Goal: Task Accomplishment & Management: Use online tool/utility

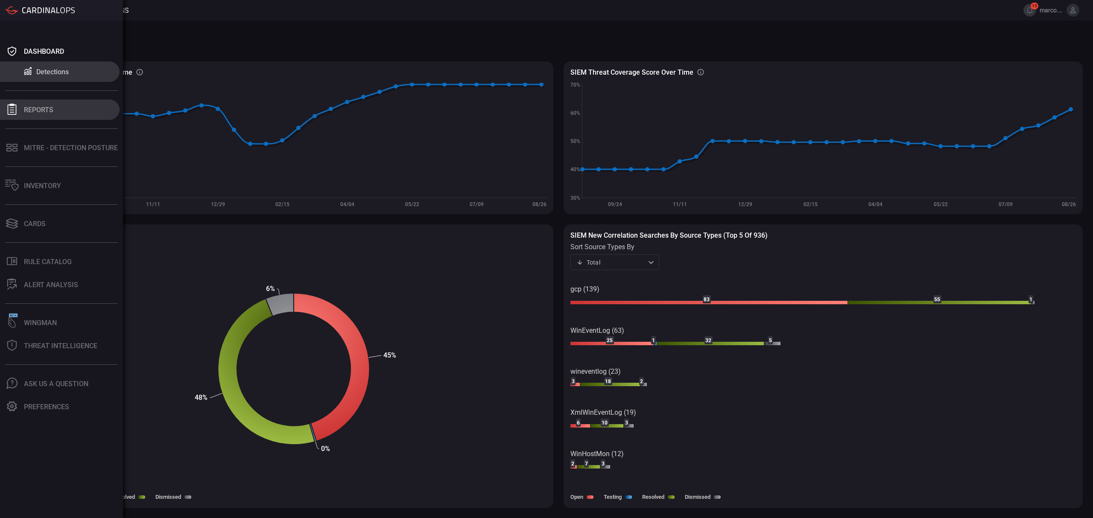
click at [56, 113] on button "Reports" at bounding box center [60, 109] width 120 height 20
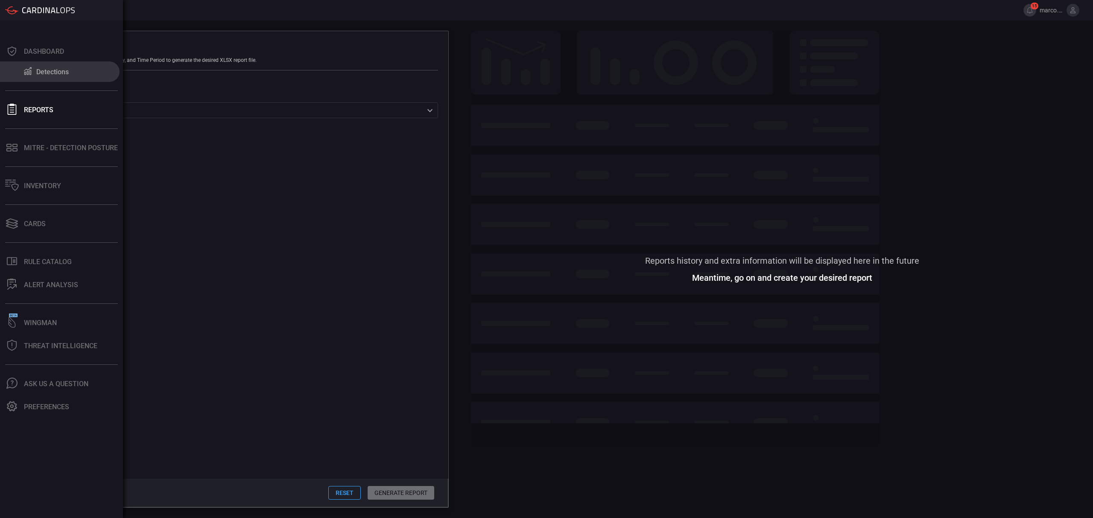
click at [55, 66] on button "Detections" at bounding box center [60, 71] width 120 height 20
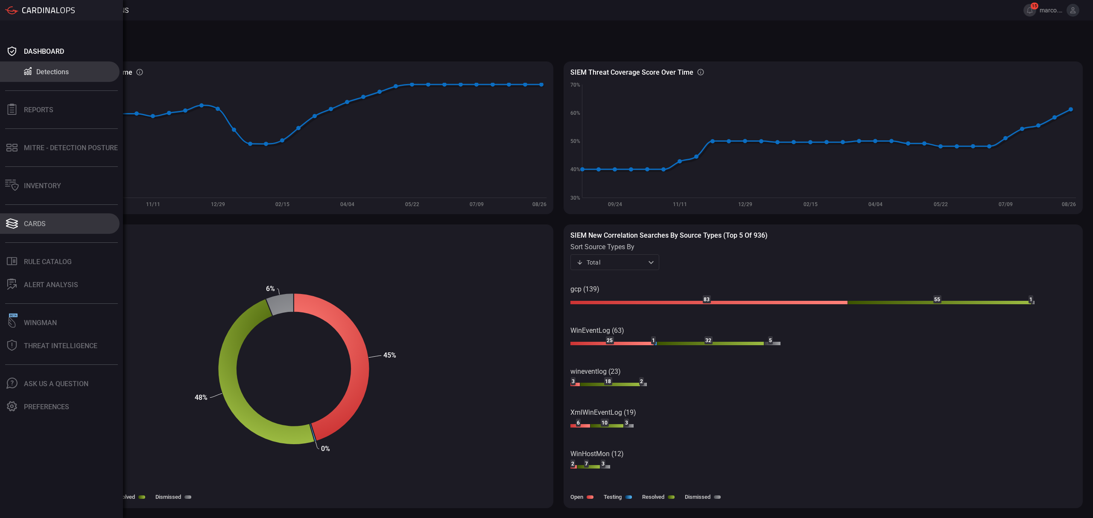
click at [42, 221] on div "Cards" at bounding box center [35, 224] width 22 height 8
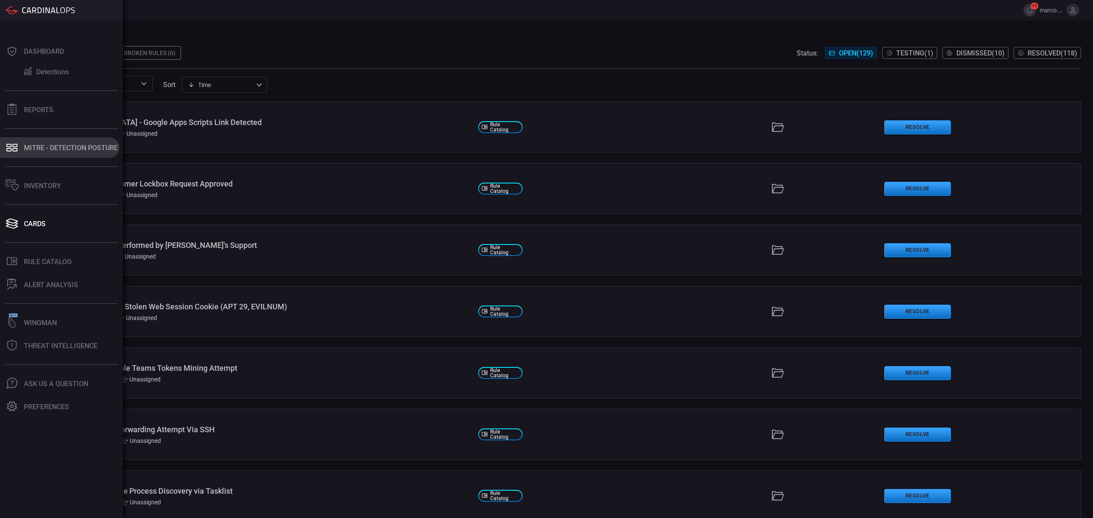
click at [50, 149] on div "MITRE - Detection Posture" at bounding box center [71, 148] width 94 height 8
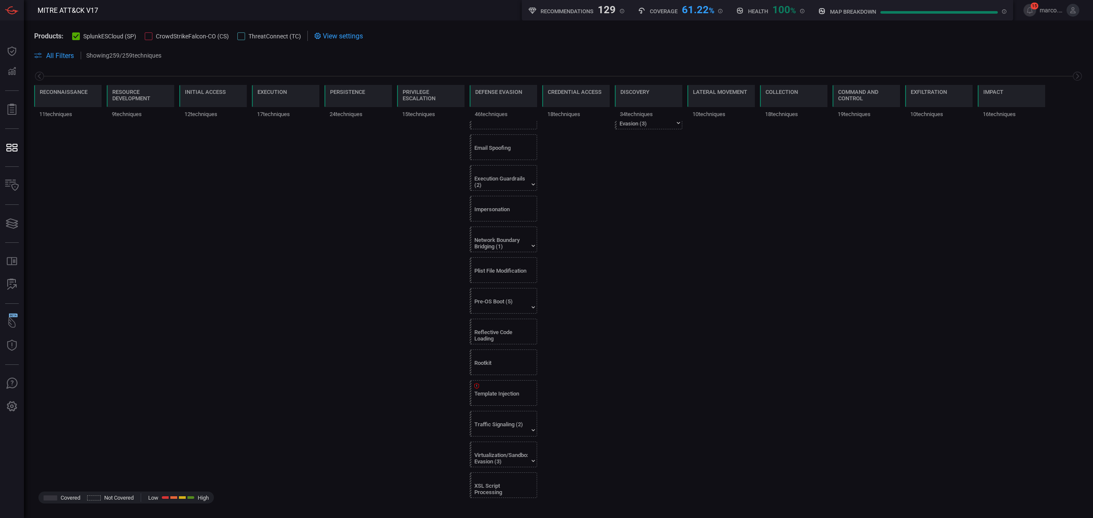
scroll to position [1056, 0]
click at [487, 296] on div "Pre-OS Boot (5)" at bounding box center [500, 302] width 53 height 13
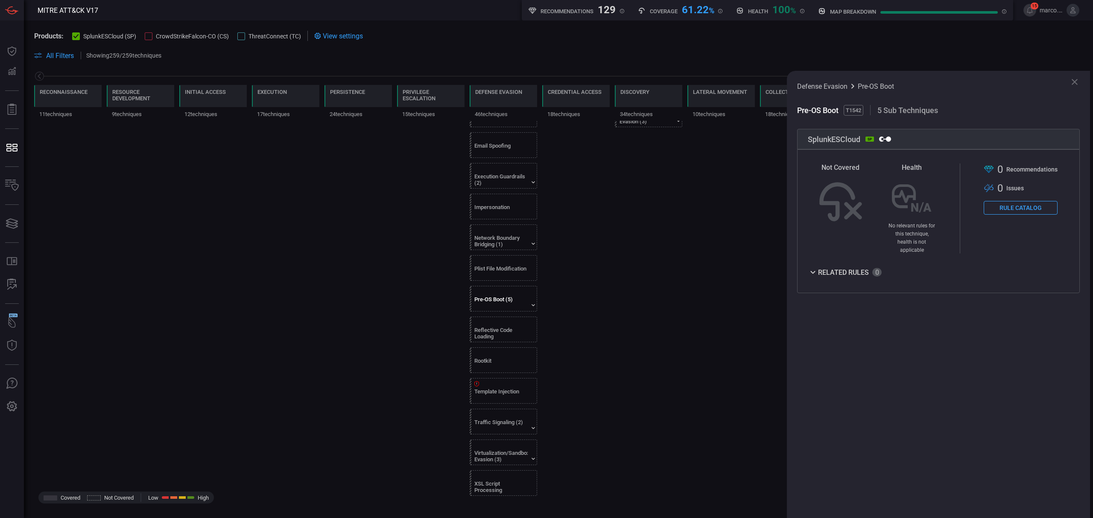
click at [1023, 207] on button "Rule Catalog" at bounding box center [1021, 208] width 74 height 14
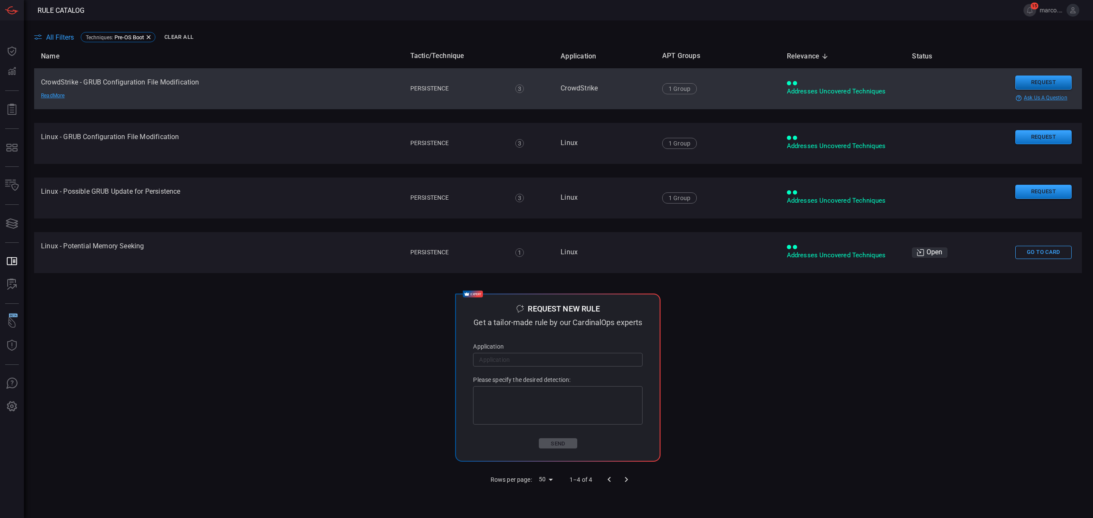
click at [1042, 79] on button "Request" at bounding box center [1043, 83] width 56 height 14
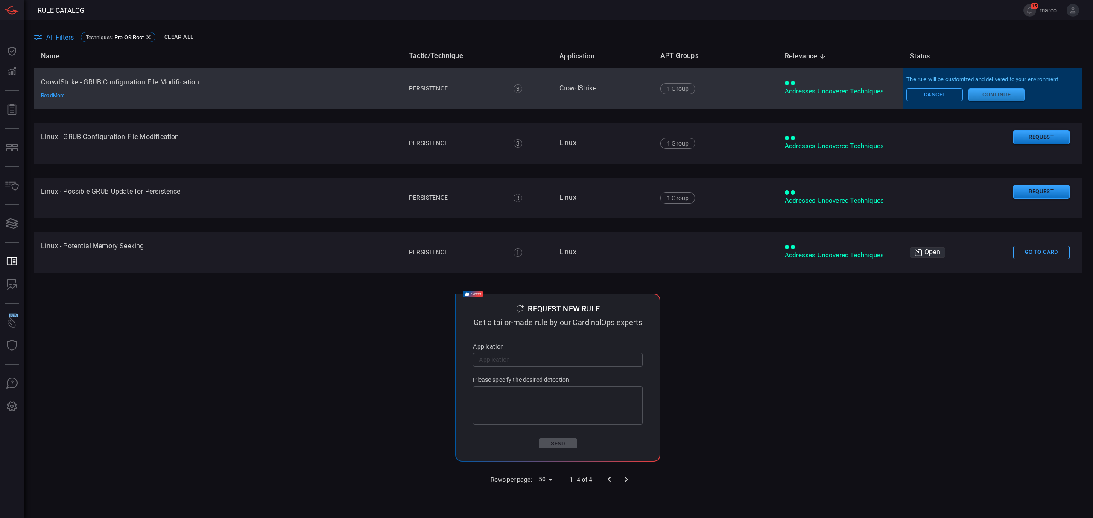
click at [1000, 94] on button "Continue" at bounding box center [996, 94] width 56 height 13
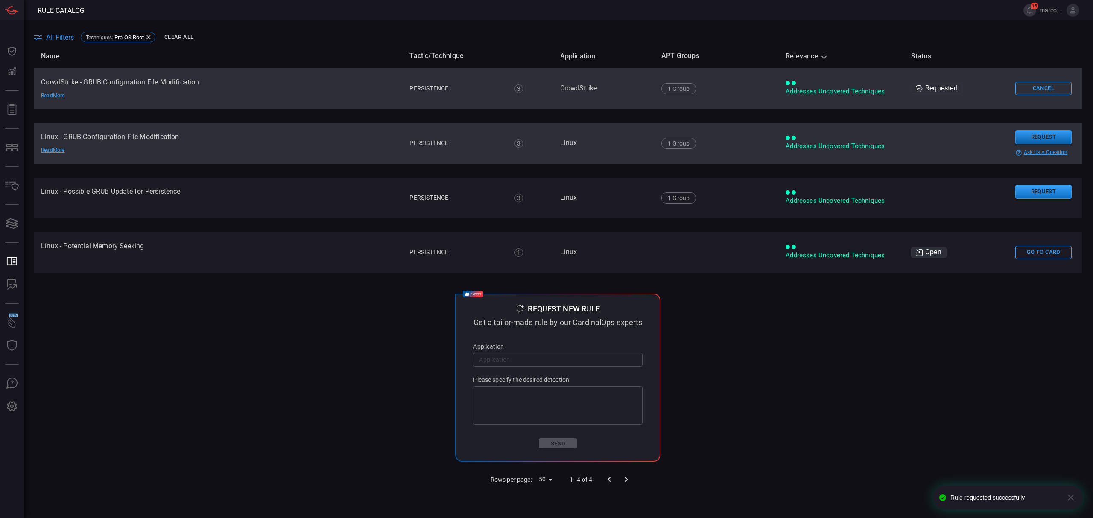
click at [1024, 134] on button "Request" at bounding box center [1043, 137] width 56 height 14
click at [989, 149] on button "Continue" at bounding box center [998, 149] width 56 height 13
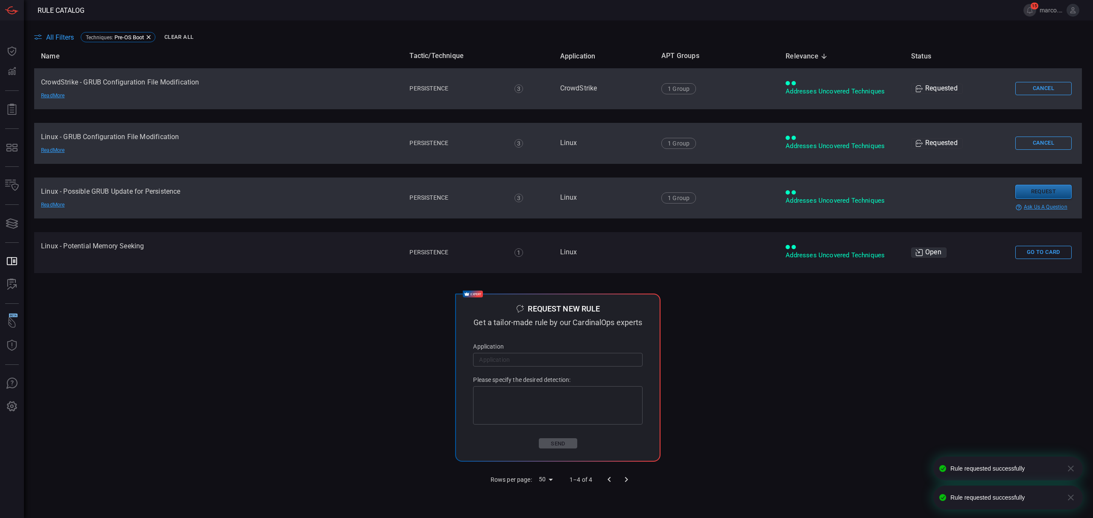
click at [1017, 190] on button "Request" at bounding box center [1043, 192] width 56 height 14
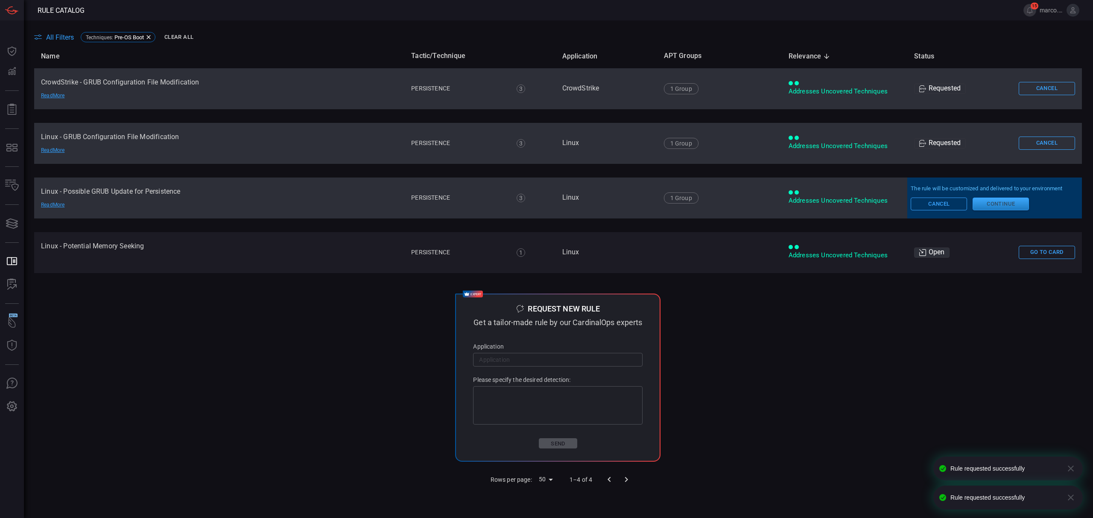
click at [991, 205] on button "Continue" at bounding box center [1001, 204] width 56 height 13
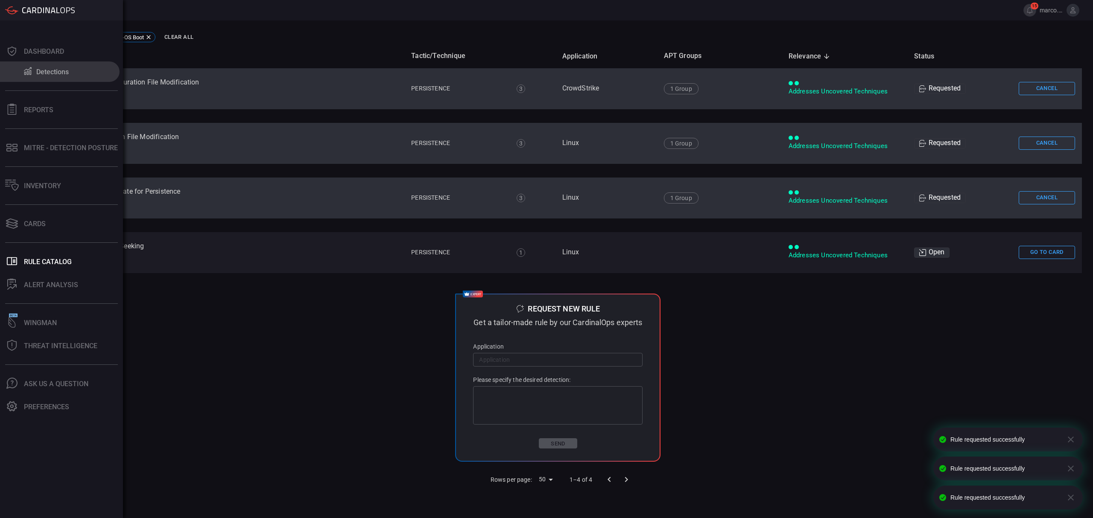
click at [33, 71] on button "Detections" at bounding box center [60, 71] width 120 height 20
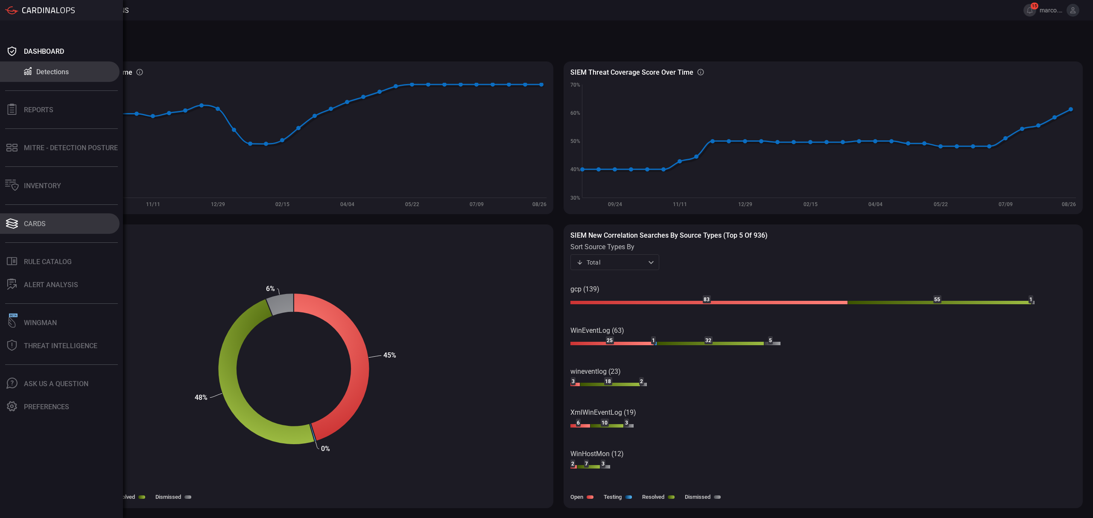
click at [51, 229] on button "Cards" at bounding box center [60, 224] width 120 height 20
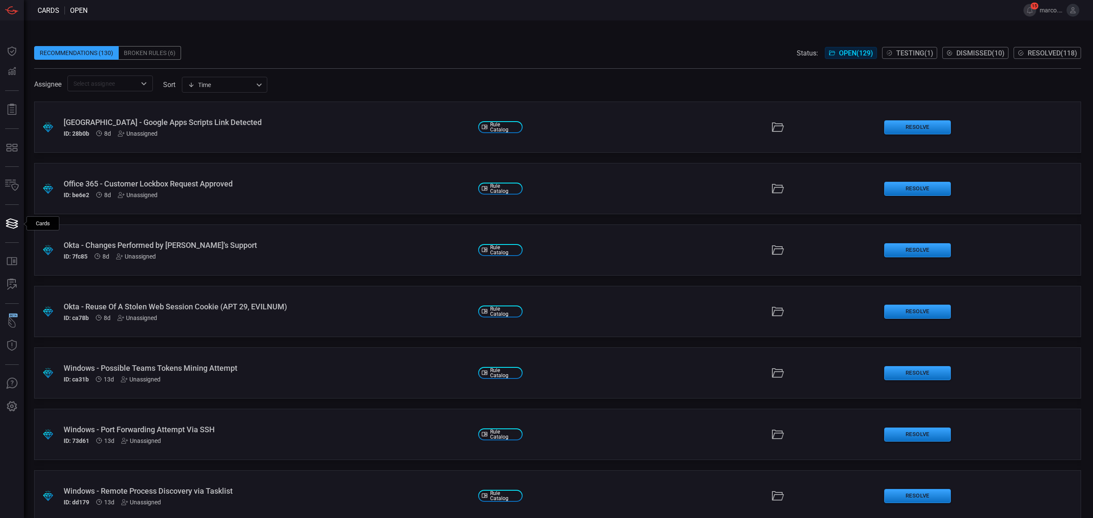
click at [1045, 48] on button "Resolved ( 118 )" at bounding box center [1047, 53] width 67 height 12
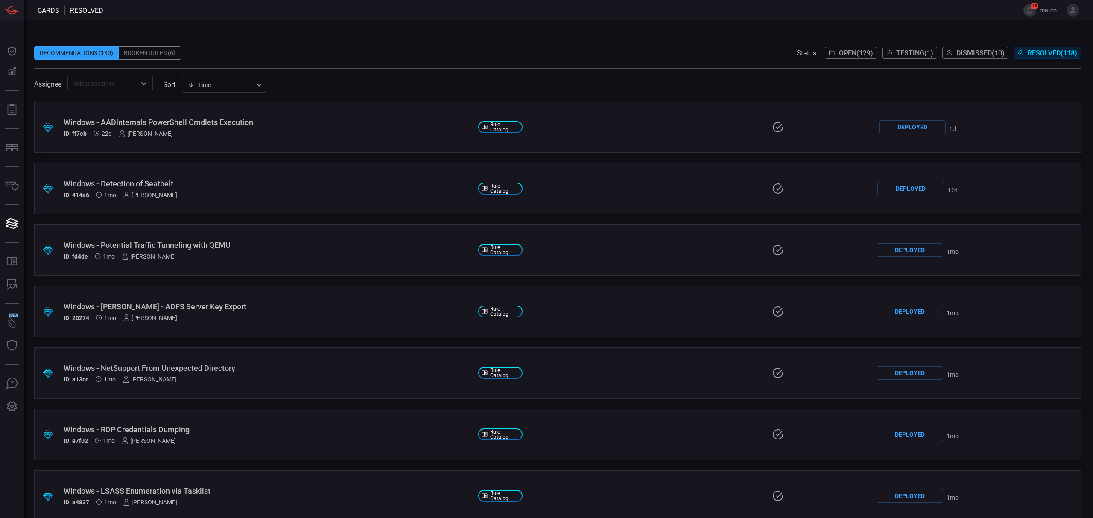
click at [287, 192] on div "ID: 414a6 1mo [PERSON_NAME]" at bounding box center [268, 195] width 408 height 7
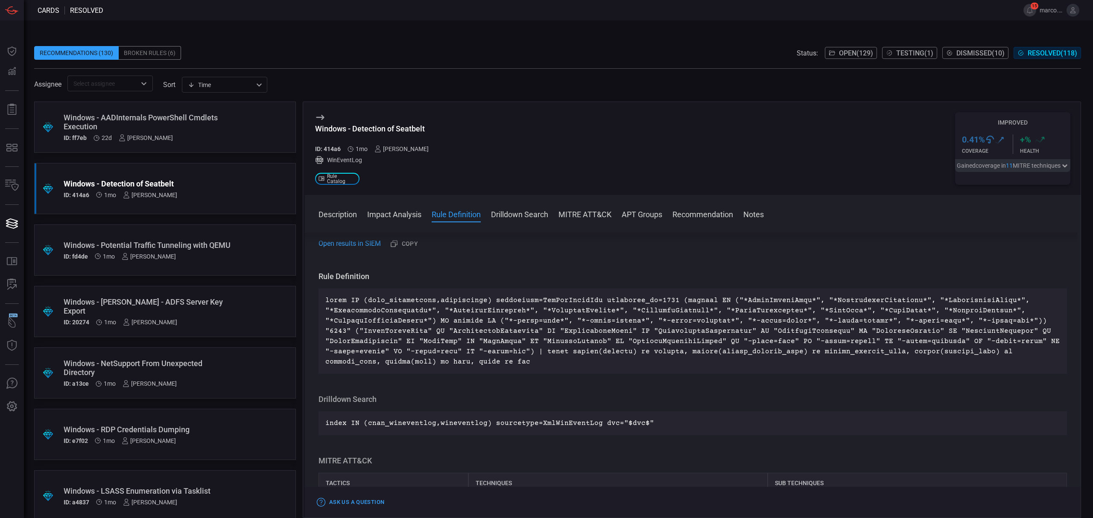
scroll to position [228, 0]
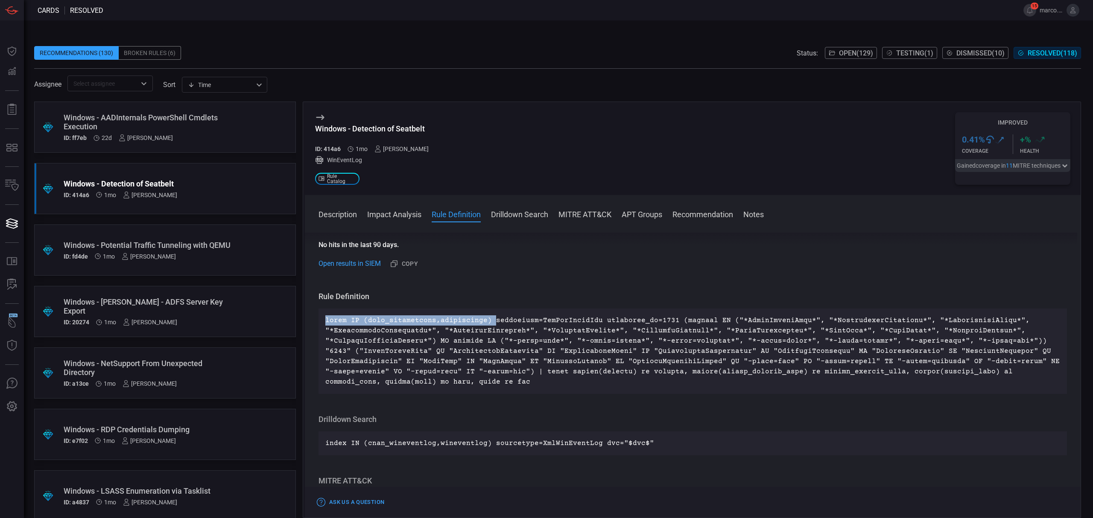
drag, startPoint x: 327, startPoint y: 322, endPoint x: 488, endPoint y: 318, distance: 161.5
click at [488, 318] on p at bounding box center [692, 352] width 735 height 72
drag, startPoint x: 483, startPoint y: 320, endPoint x: 488, endPoint y: 311, distance: 10.8
click at [488, 311] on div at bounding box center [693, 351] width 749 height 85
drag, startPoint x: 593, startPoint y: 319, endPoint x: 328, endPoint y: 321, distance: 264.3
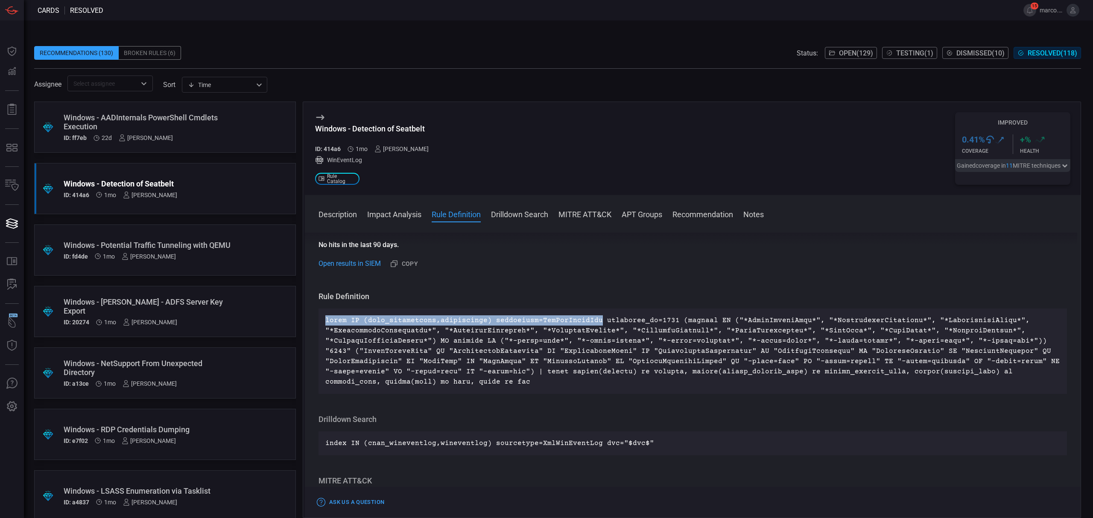
click at [325, 322] on p at bounding box center [692, 352] width 735 height 72
copy p "index IN (cnan_wineventlog,wineventlog) sourcetype=XmlWinEventLog"
